Goal: Navigation & Orientation: Go to known website

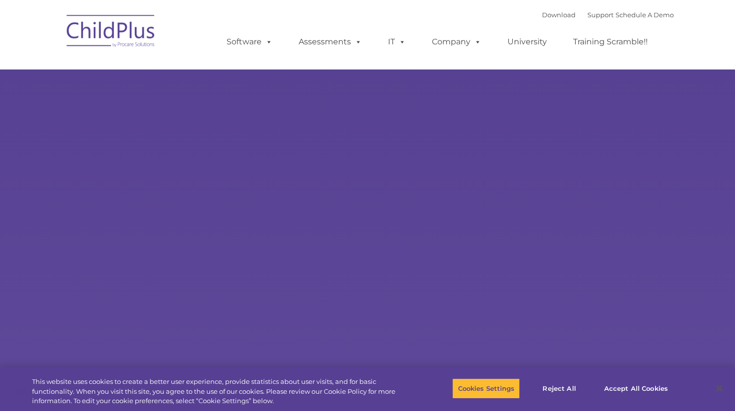
select select "MEDIUM"
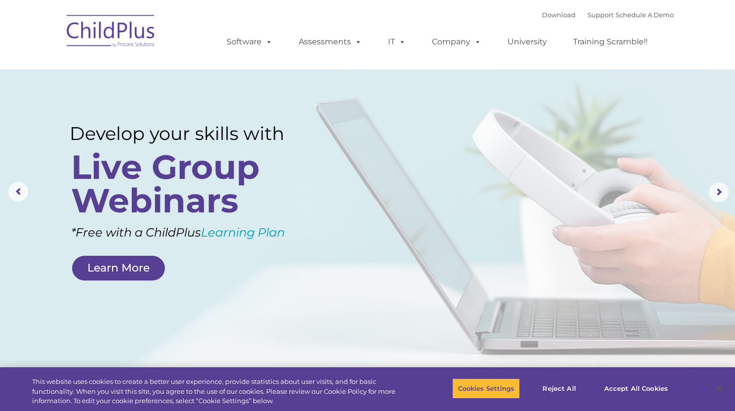
click at [112, 35] on img at bounding box center [111, 32] width 99 height 49
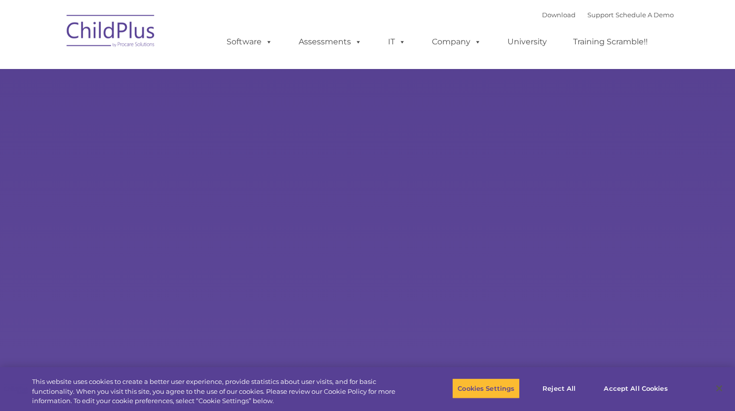
type input ""
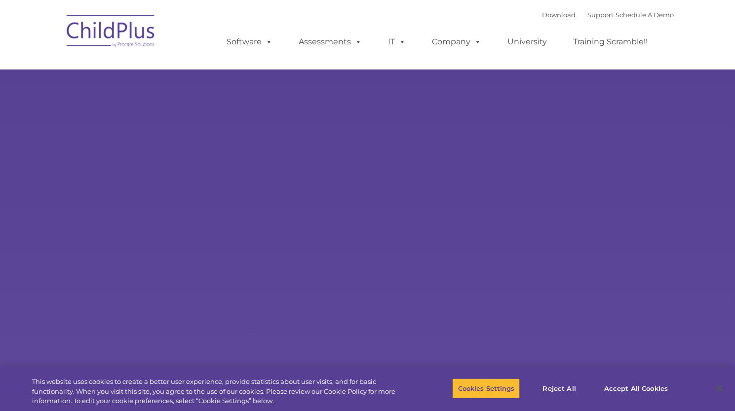
select select "MEDIUM"
